Goal: Task Accomplishment & Management: Check status

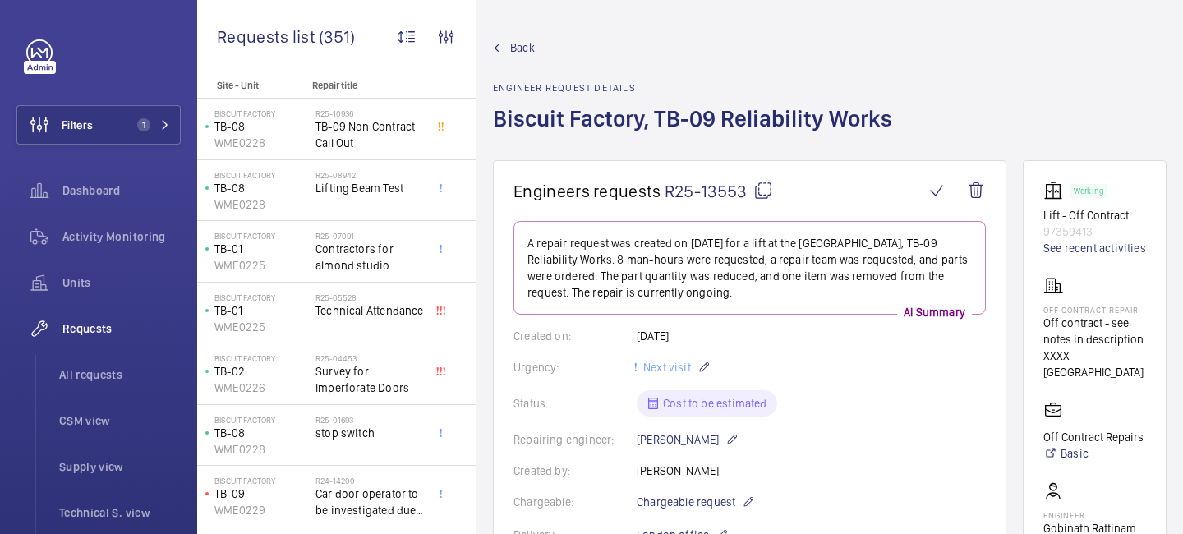
scroll to position [76, 0]
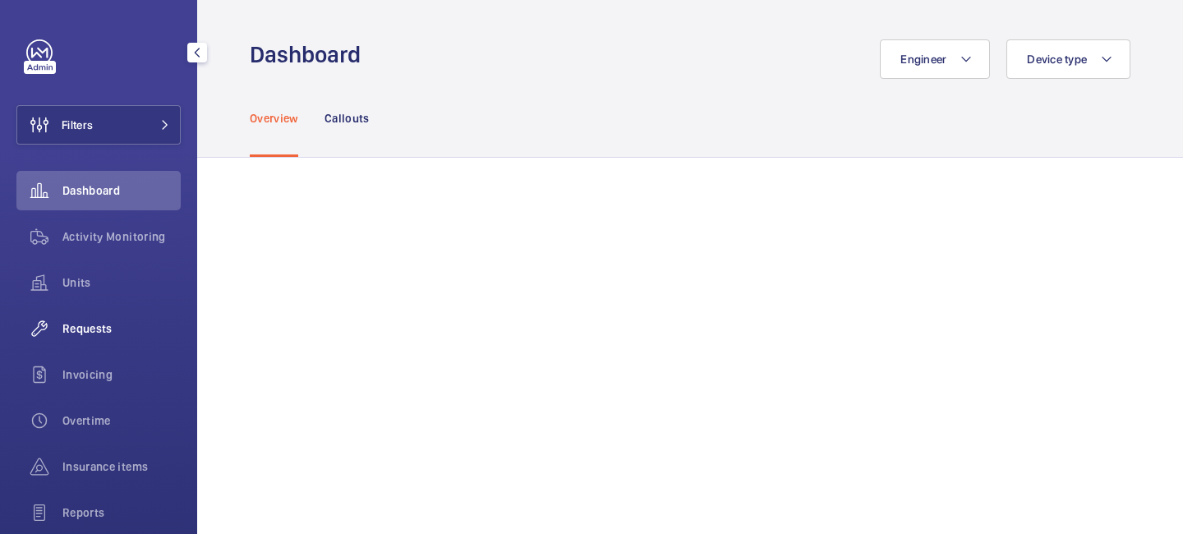
click at [94, 330] on span "Requests" at bounding box center [121, 328] width 118 height 16
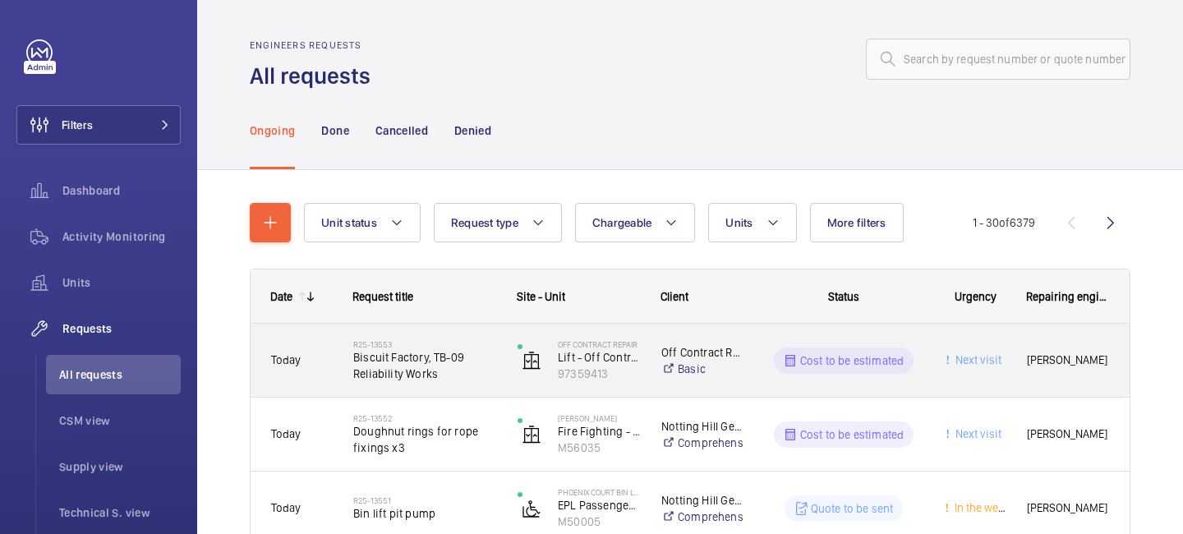
click at [429, 365] on span "Biscuit Factory, TB-09 Reliability Works" at bounding box center [424, 365] width 143 height 33
